Goal: Task Accomplishment & Management: Manage account settings

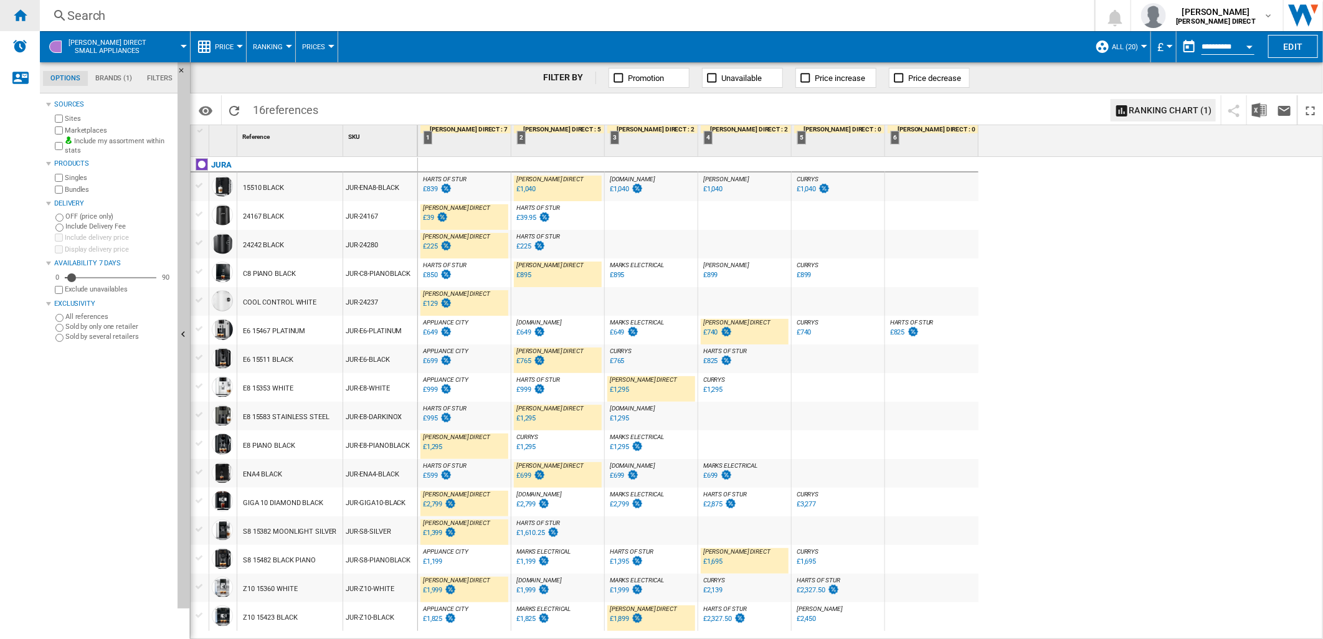
click at [27, 19] on div "Home" at bounding box center [20, 15] width 40 height 31
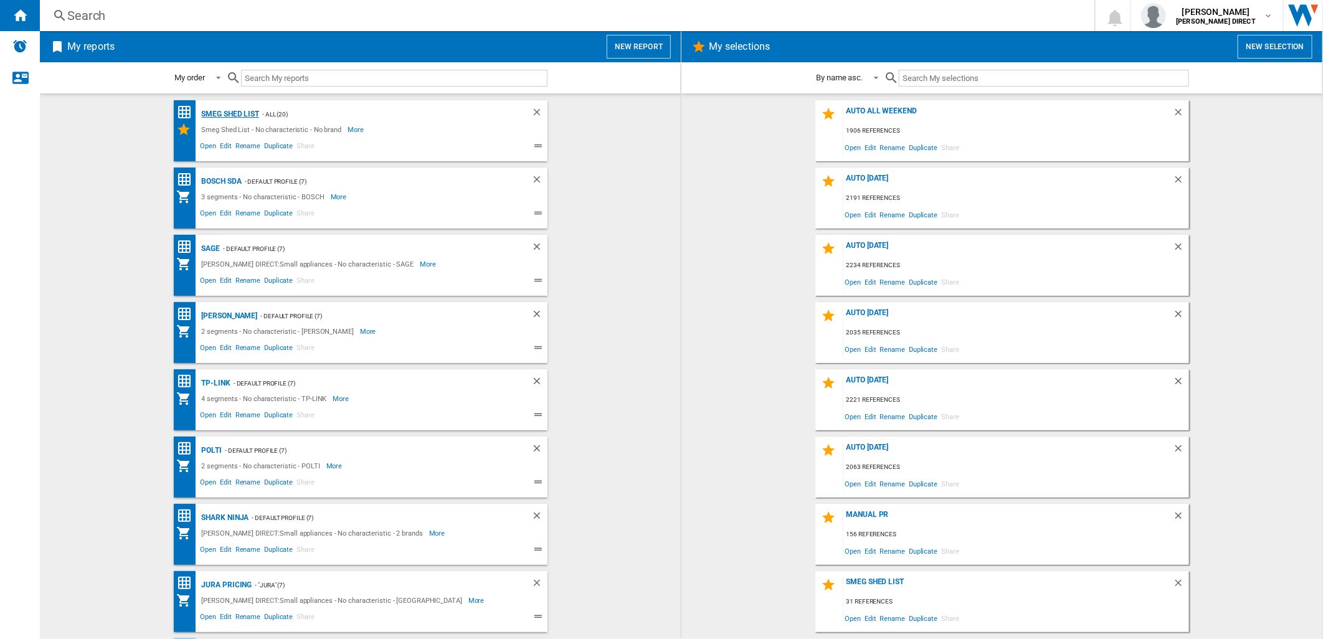
click at [240, 112] on div "Smeg Shed List" at bounding box center [229, 115] width 61 height 16
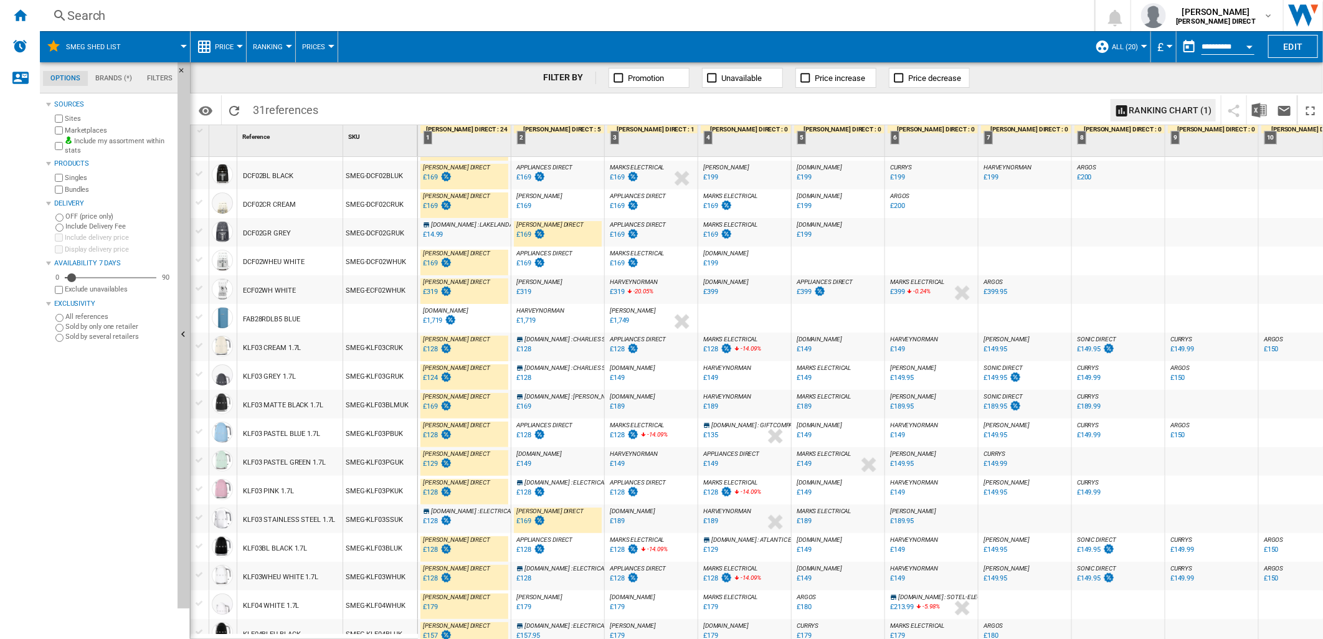
scroll to position [207, 0]
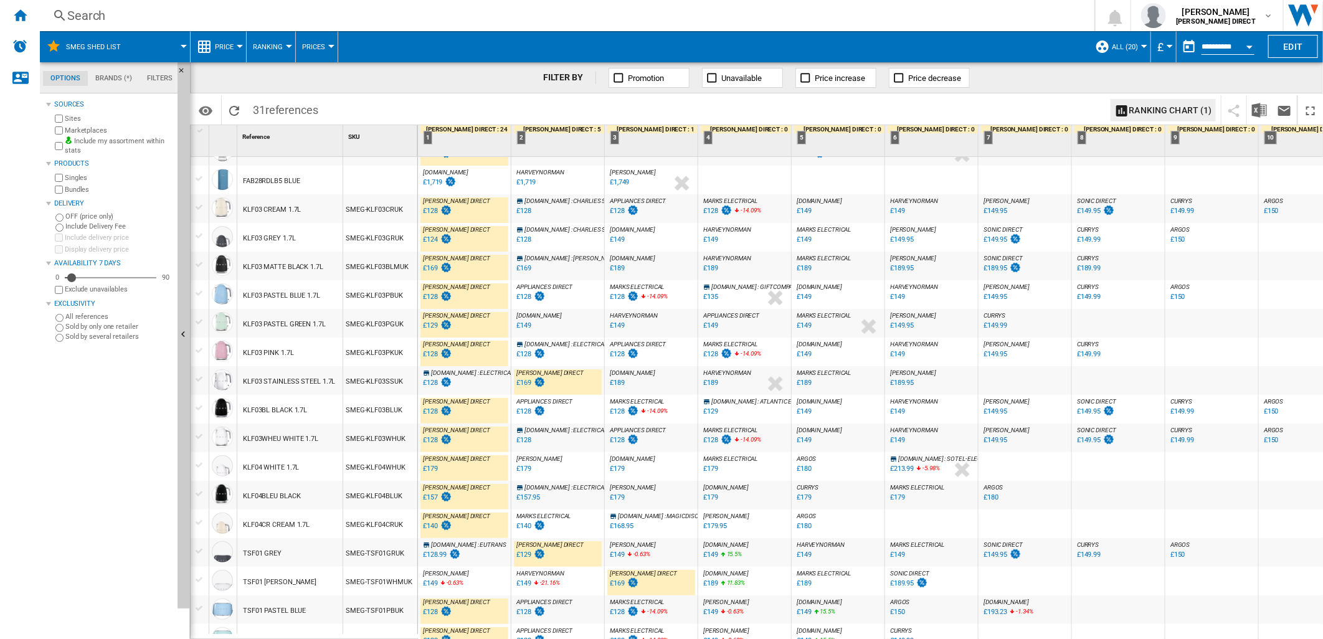
click at [1123, 46] on span "All (20)" at bounding box center [1125, 47] width 26 height 8
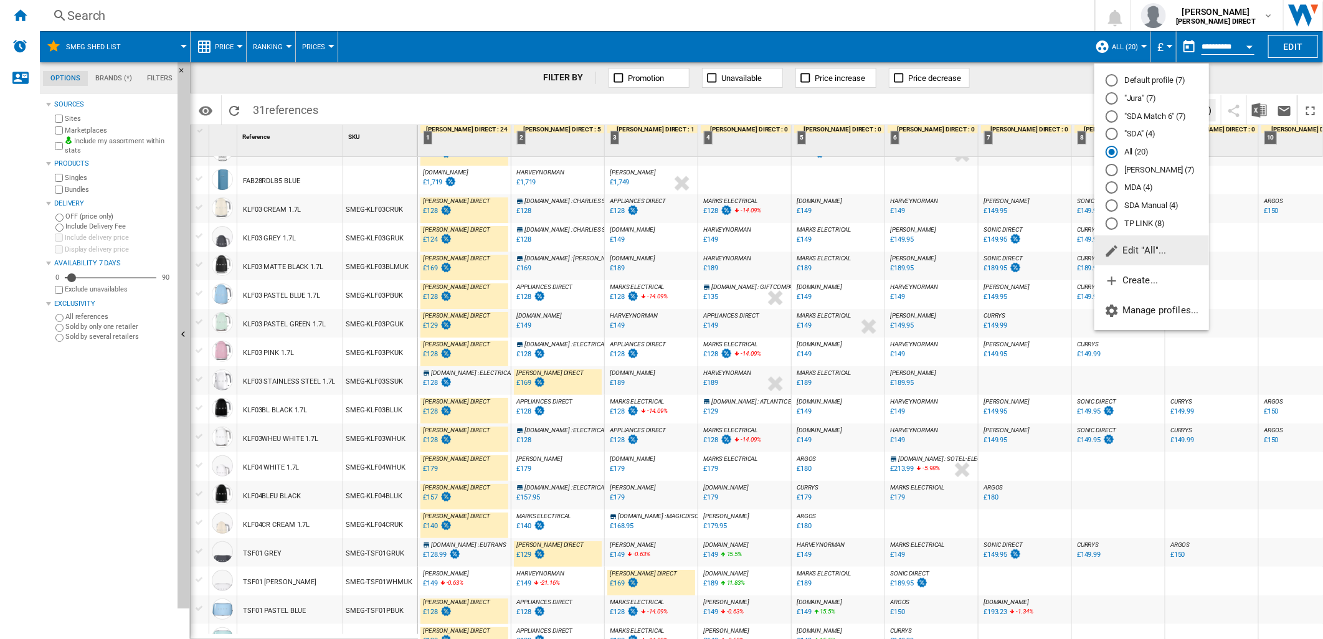
click at [1137, 78] on md-radio-button "Default profile (7)" at bounding box center [1152, 81] width 92 height 12
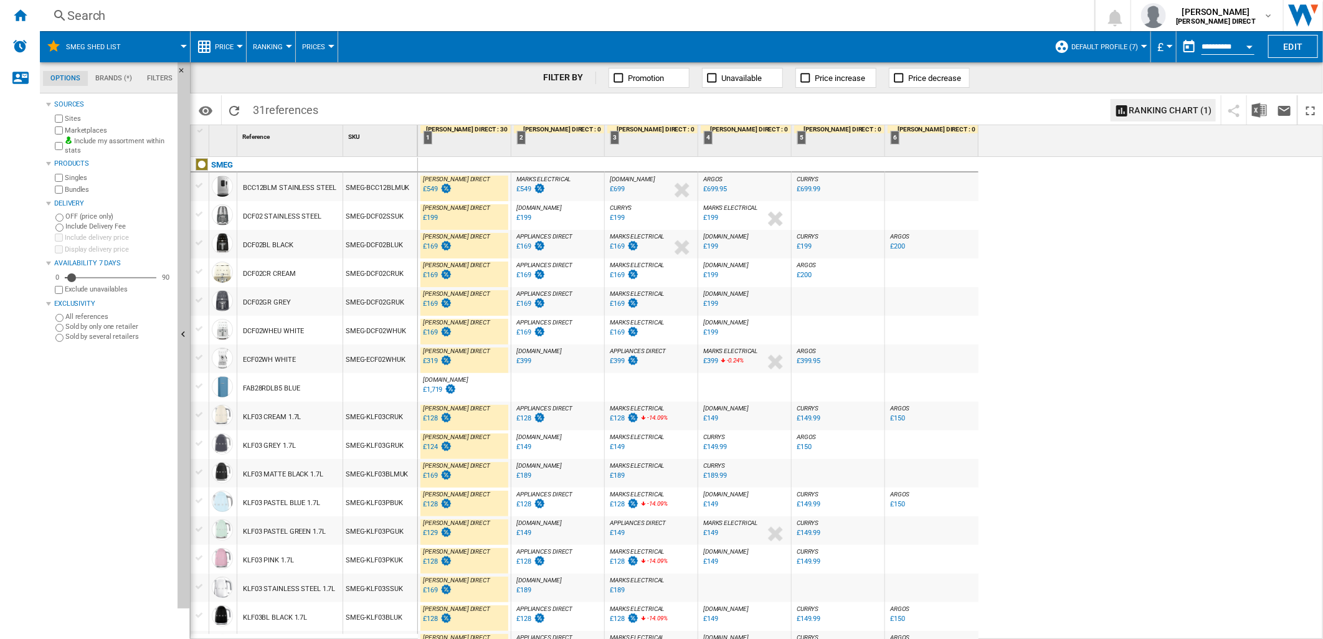
click at [1128, 50] on span "Default profile (7)" at bounding box center [1105, 47] width 67 height 8
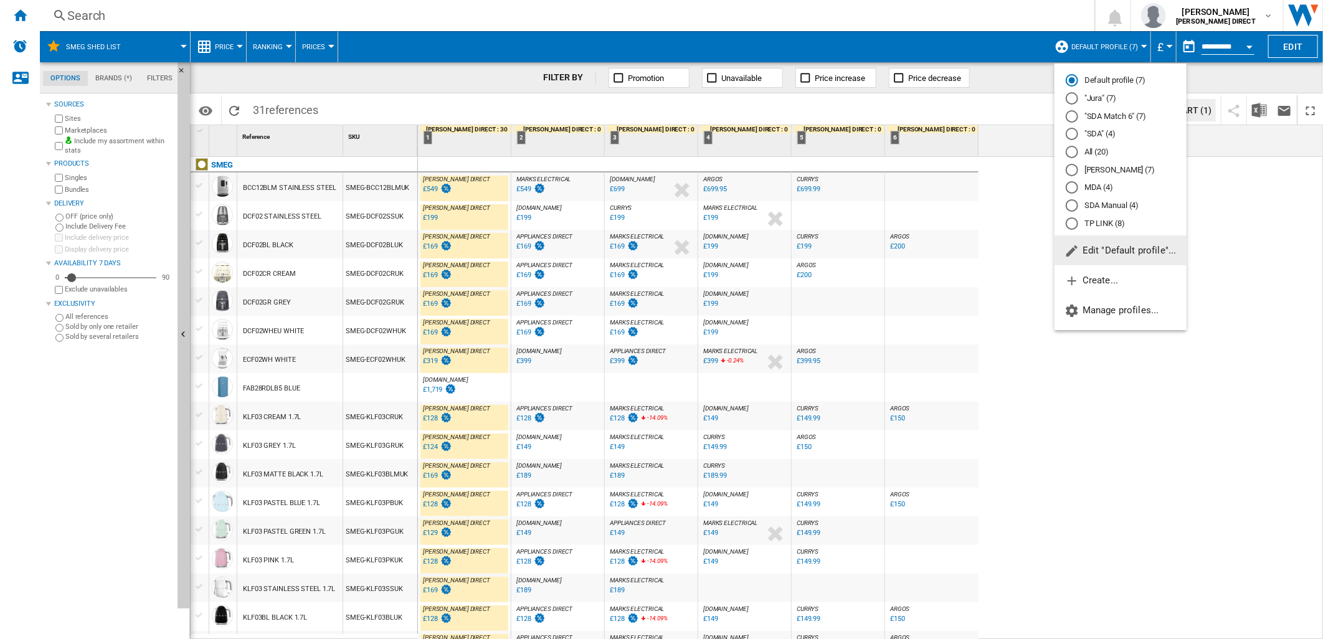
click at [1083, 253] on span "Edit "Default profile"..." at bounding box center [1121, 250] width 112 height 11
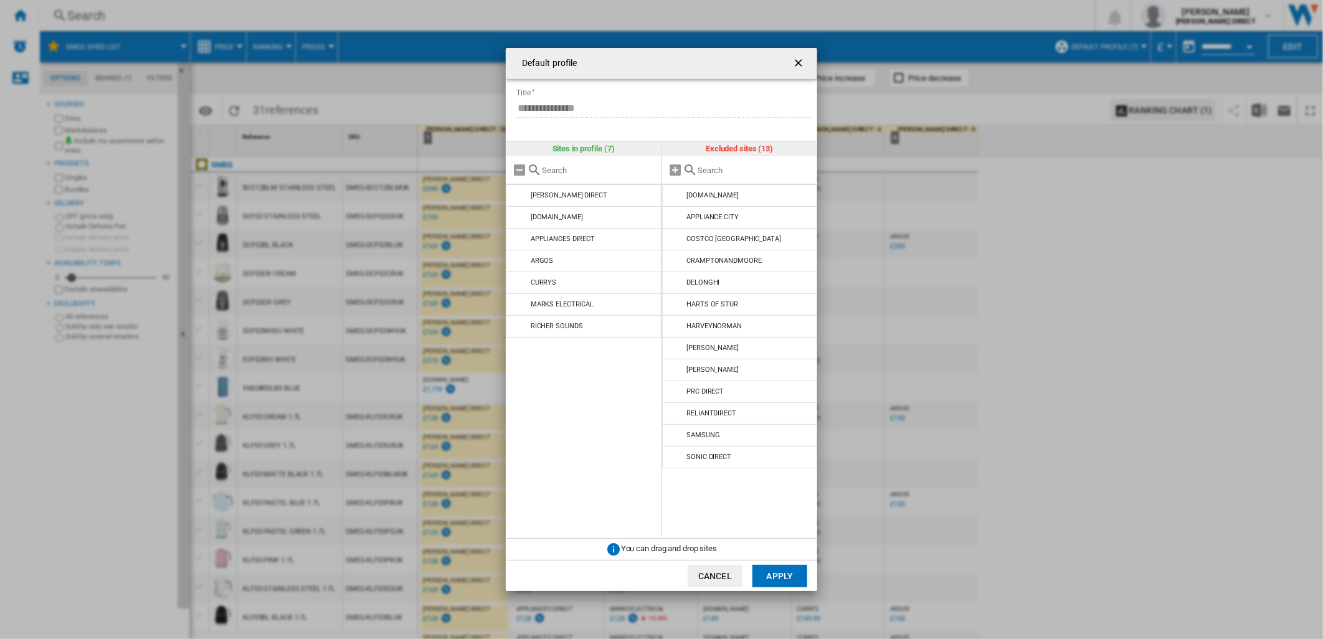
click at [802, 60] on ng-md-icon "getI18NText('BUTTONS.CLOSE_DIALOG')" at bounding box center [800, 64] width 15 height 15
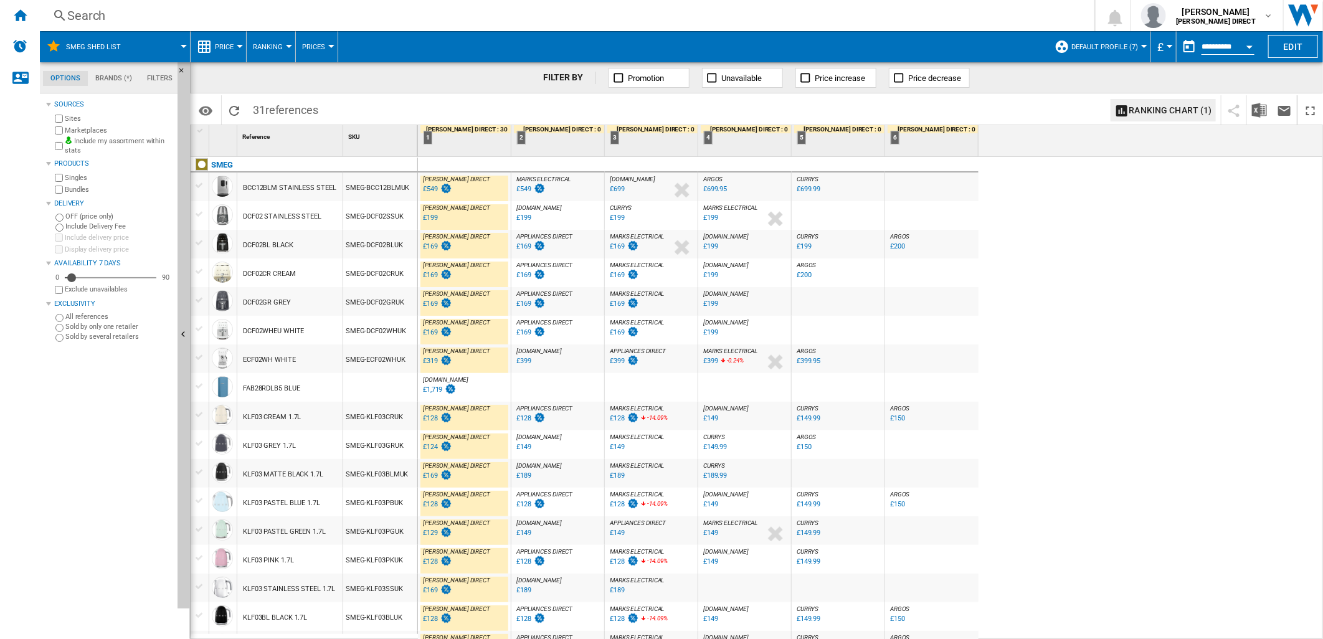
click at [1041, 325] on div "[PERSON_NAME] DIRECT : [PERSON_NAME] DIRECT 0.0 % £549 % N/A [PERSON_NAME] DIRE…" at bounding box center [871, 399] width 906 height 484
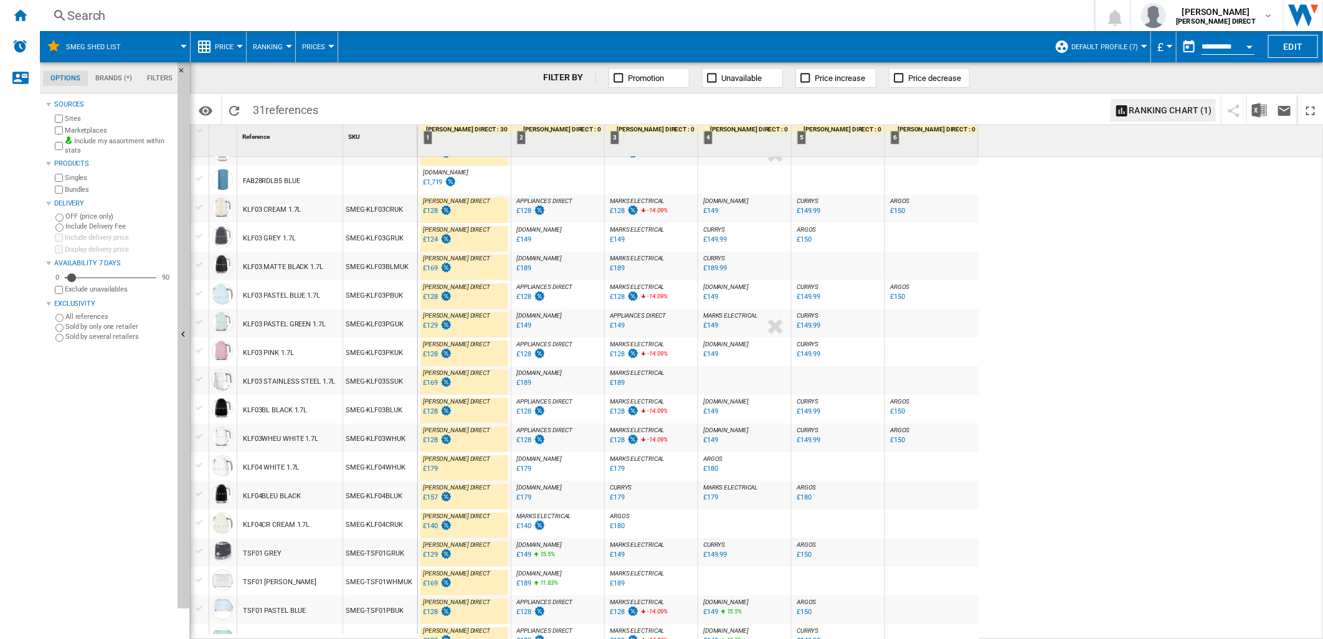
scroll to position [277, 0]
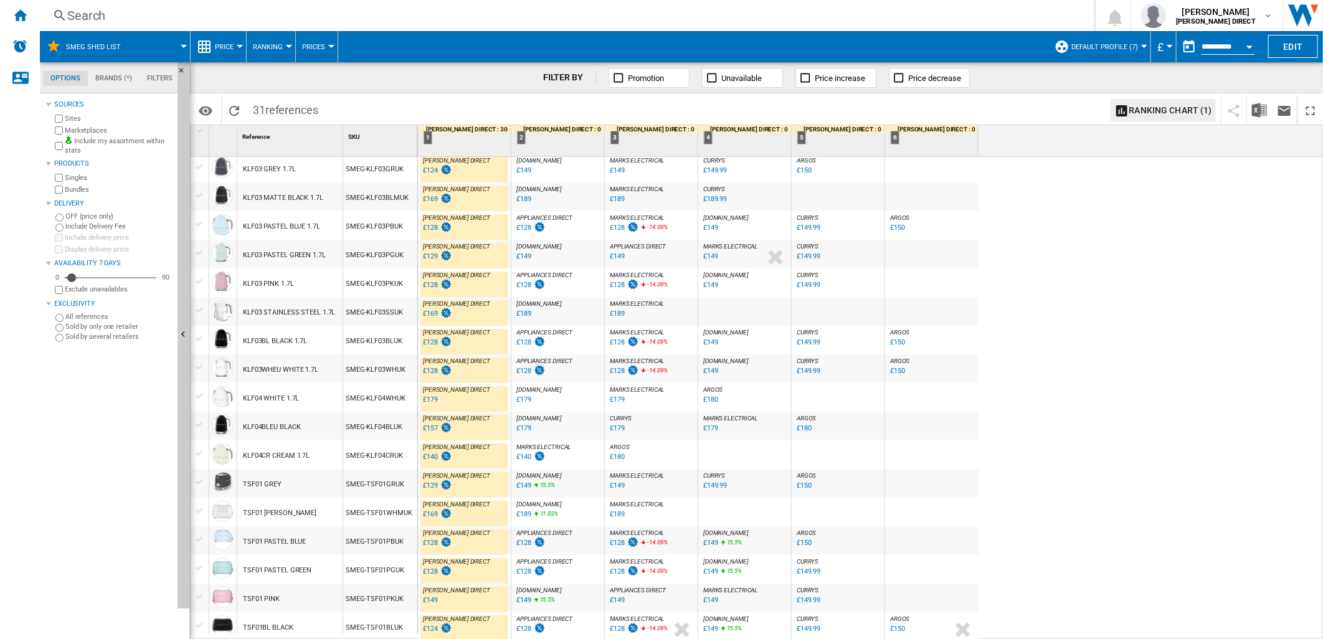
click at [993, 458] on div "[PERSON_NAME] DIRECT : [PERSON_NAME] DIRECT 0.0 % £549 % N/A [PERSON_NAME] DIRE…" at bounding box center [871, 399] width 906 height 484
click at [1138, 452] on div "[PERSON_NAME] DIRECT : [PERSON_NAME] DIRECT 0.0 % £549 % N/A [PERSON_NAME] DIRE…" at bounding box center [871, 399] width 906 height 484
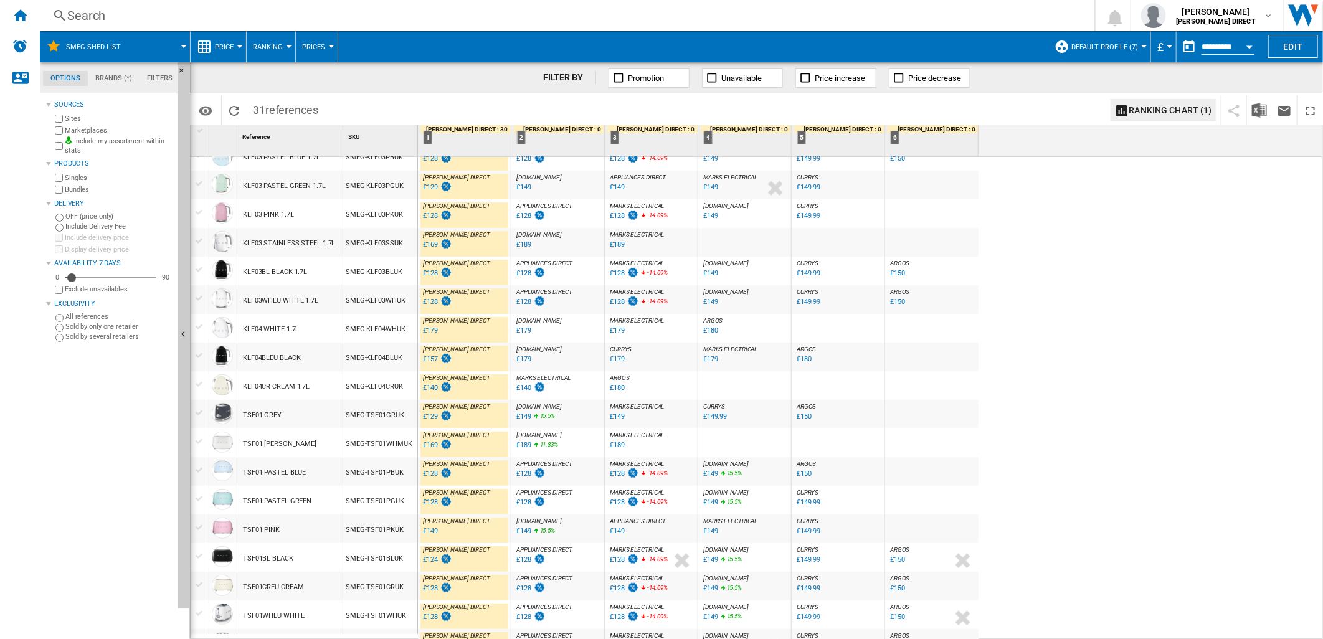
scroll to position [421, 0]
